Goal: Task Accomplishment & Management: Use online tool/utility

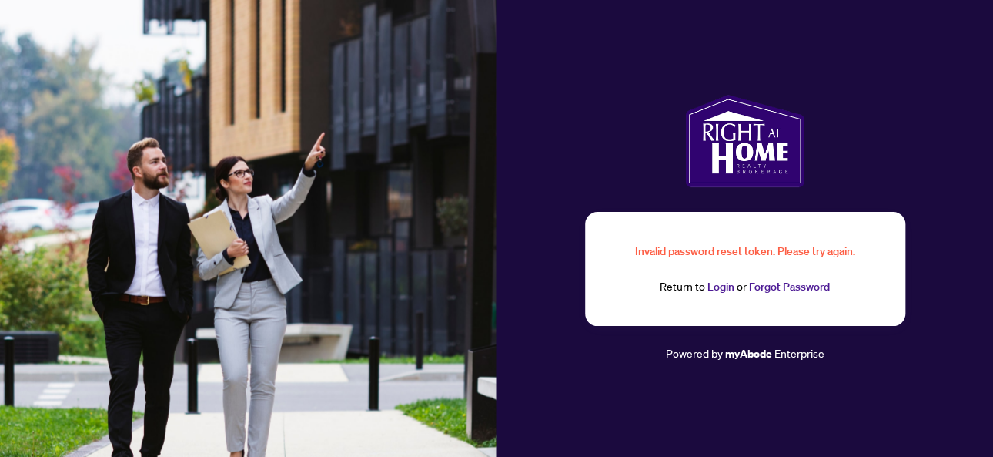
click at [718, 286] on link "Login" at bounding box center [721, 287] width 27 height 14
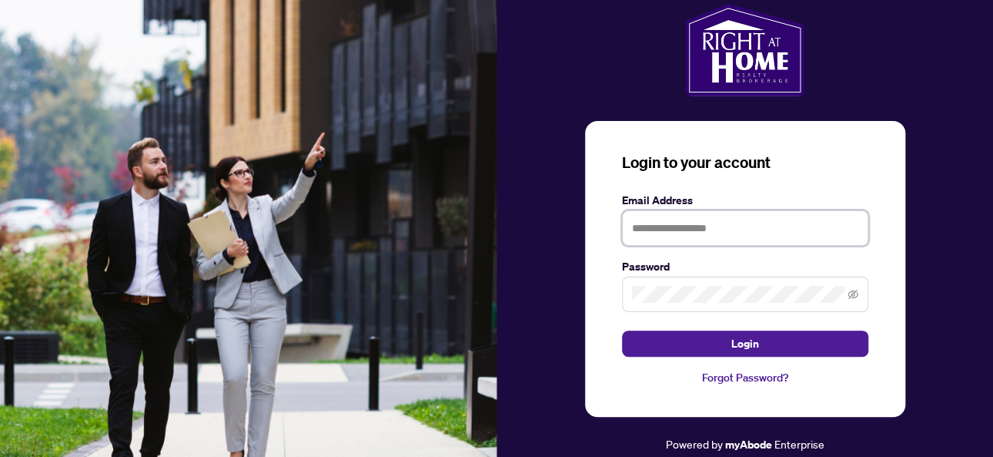
click at [698, 234] on input "text" at bounding box center [745, 227] width 246 height 35
type input "**********"
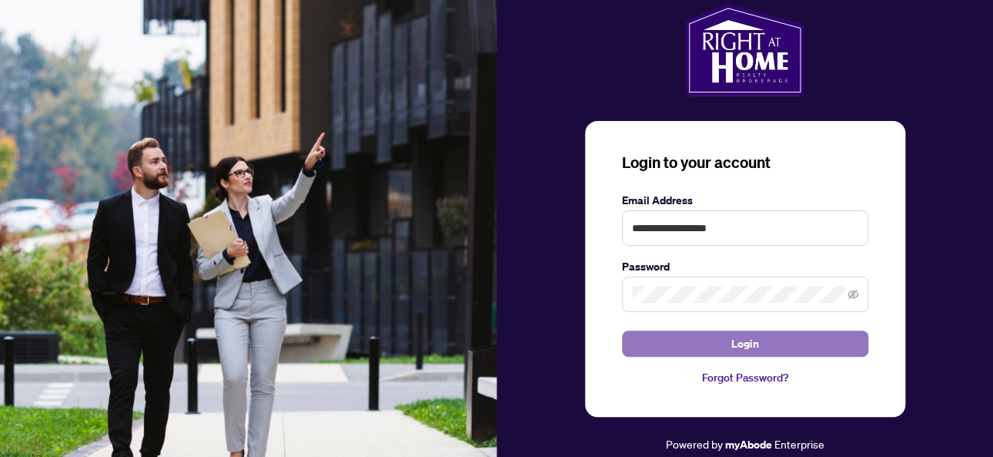
click at [795, 336] on button "Login" at bounding box center [745, 343] width 246 height 26
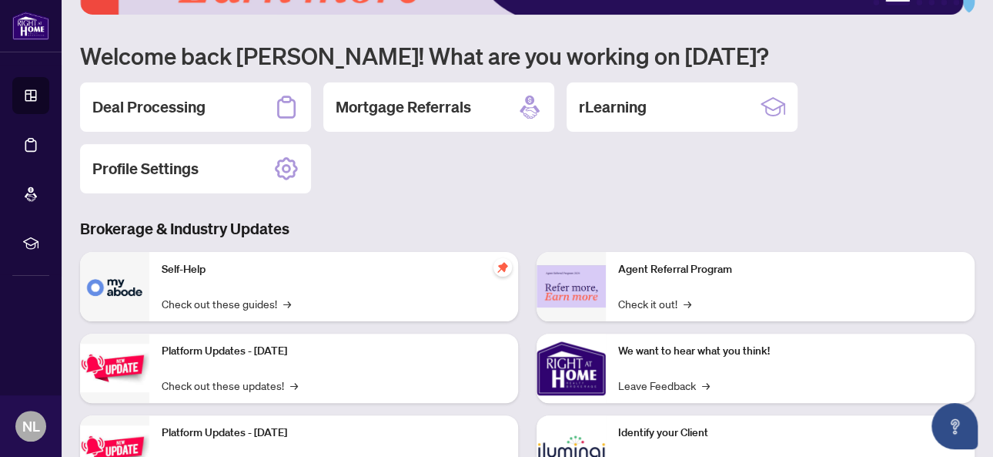
scroll to position [77, 0]
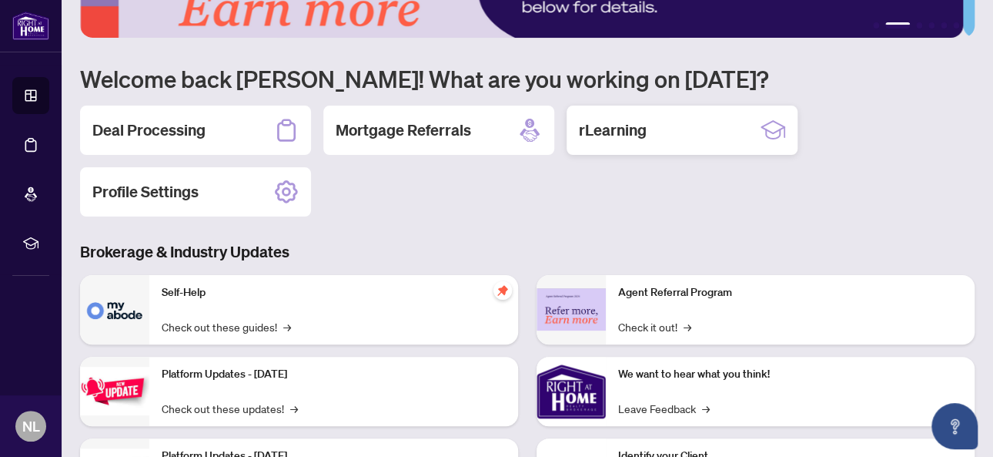
click at [619, 132] on h2 "rLearning" at bounding box center [613, 130] width 68 height 22
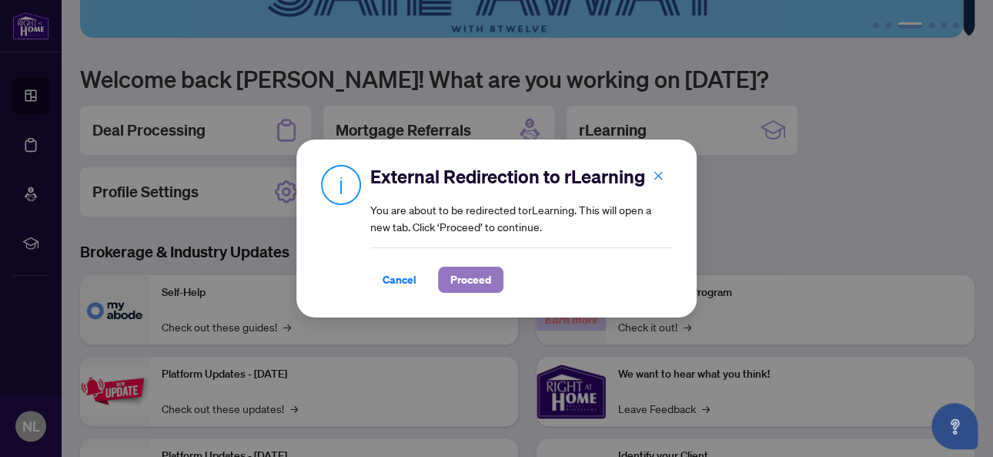
click at [458, 282] on span "Proceed" at bounding box center [470, 279] width 41 height 25
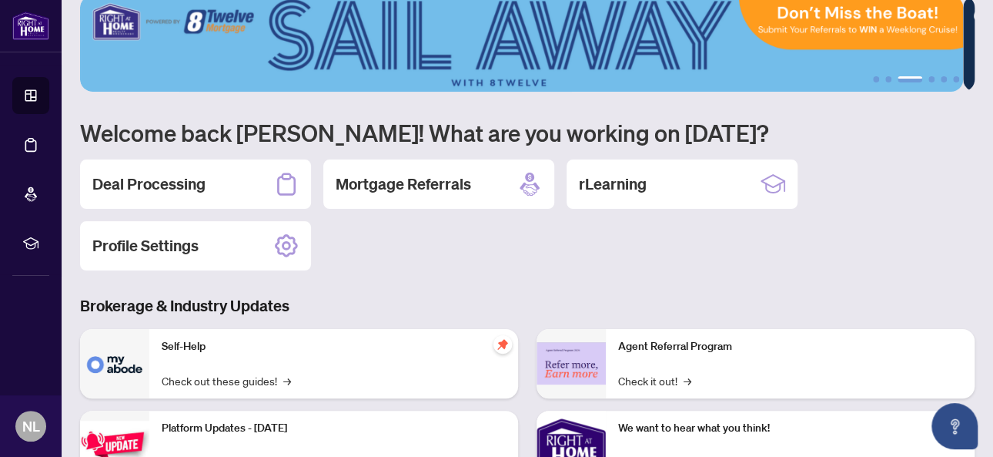
scroll to position [0, 0]
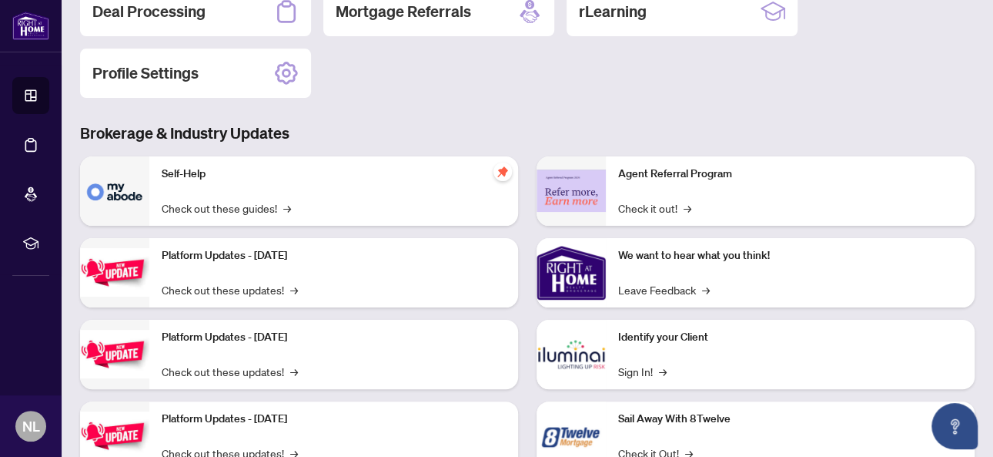
scroll to position [172, 0]
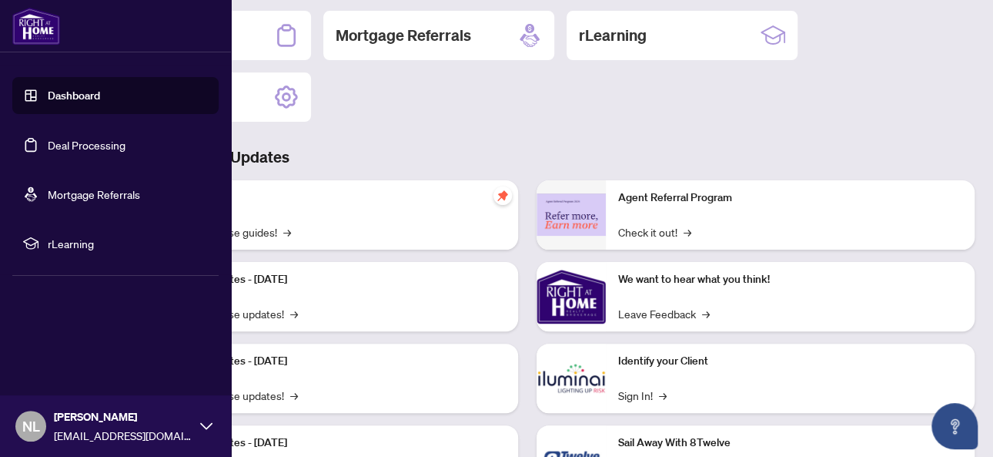
click at [75, 241] on span "rLearning" at bounding box center [128, 243] width 160 height 17
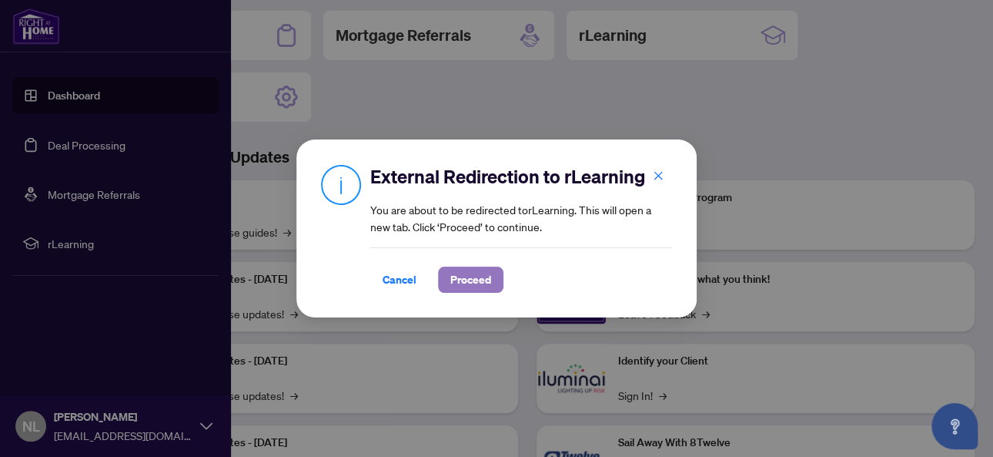
click at [462, 278] on span "Proceed" at bounding box center [470, 279] width 41 height 25
